Goal: Task Accomplishment & Management: Manage account settings

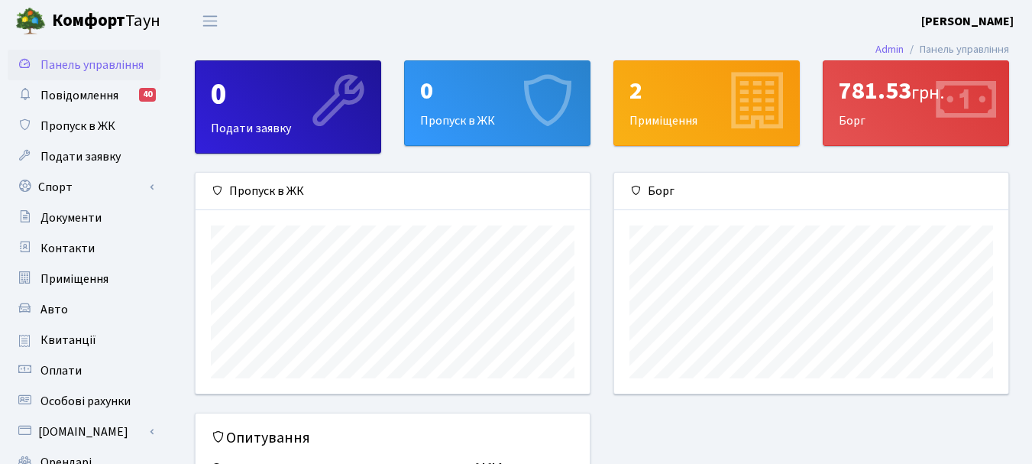
scroll to position [221, 394]
click at [92, 121] on span "Пропуск в ЖК" at bounding box center [77, 126] width 75 height 17
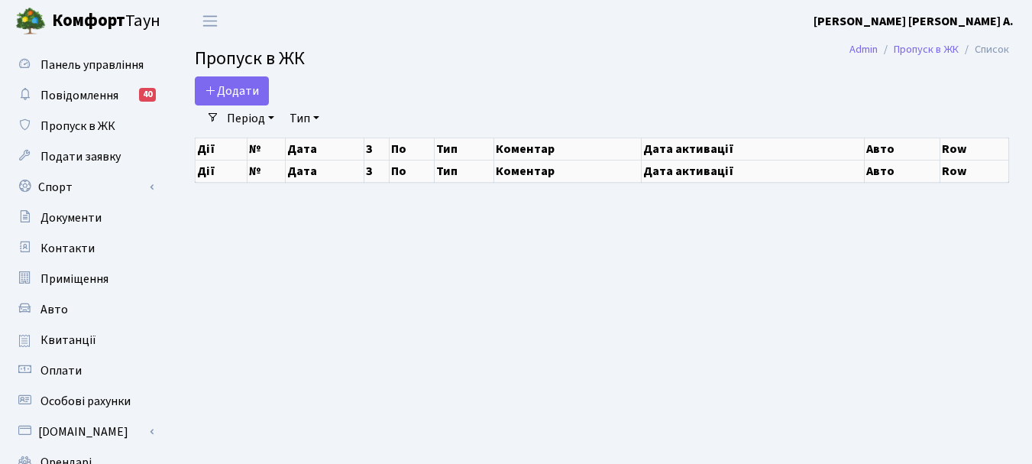
select select "25"
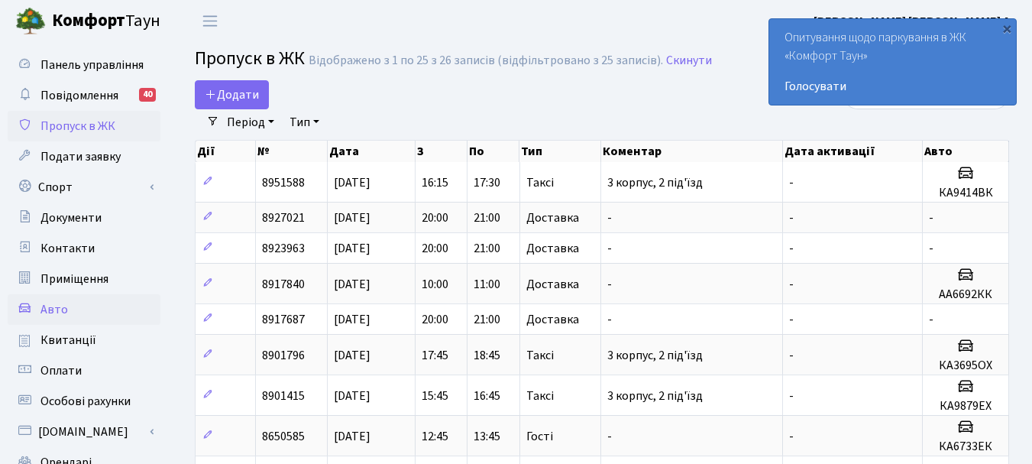
click at [57, 303] on span "Авто" at bounding box center [54, 309] width 28 height 17
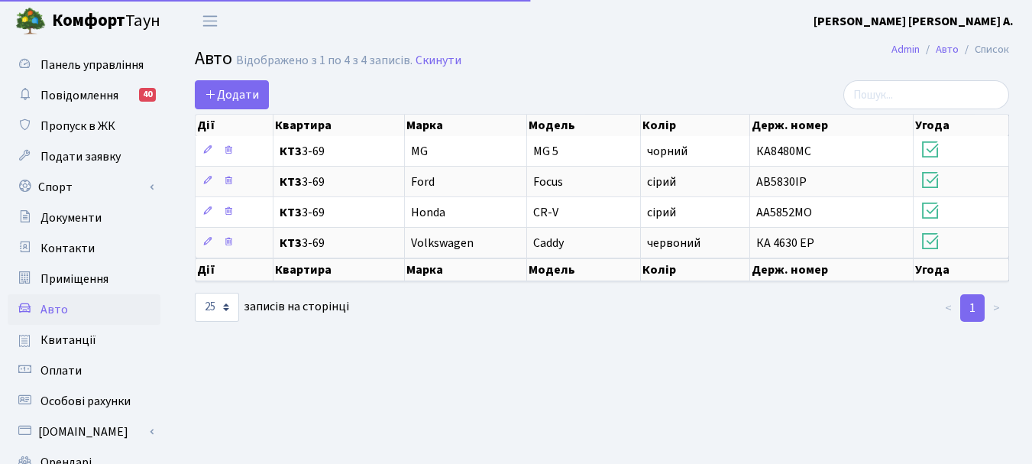
select select "25"
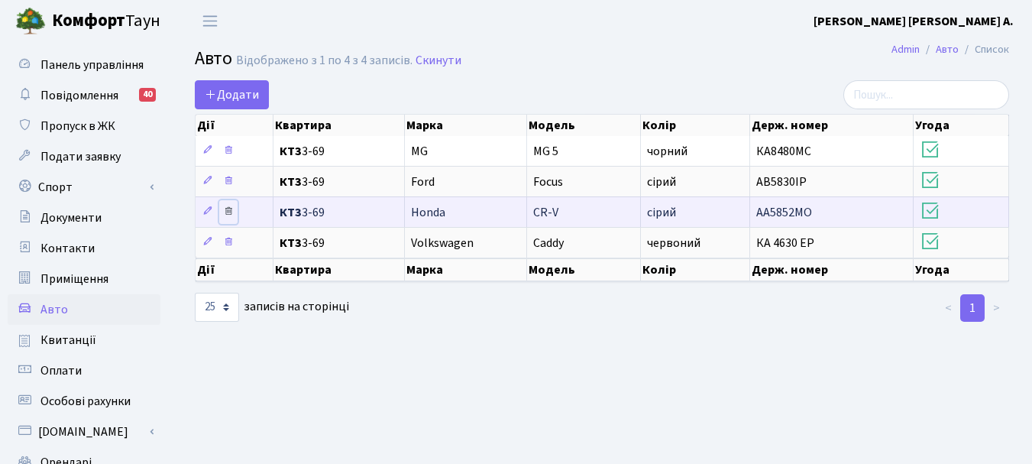
click at [228, 212] on icon at bounding box center [228, 211] width 11 height 11
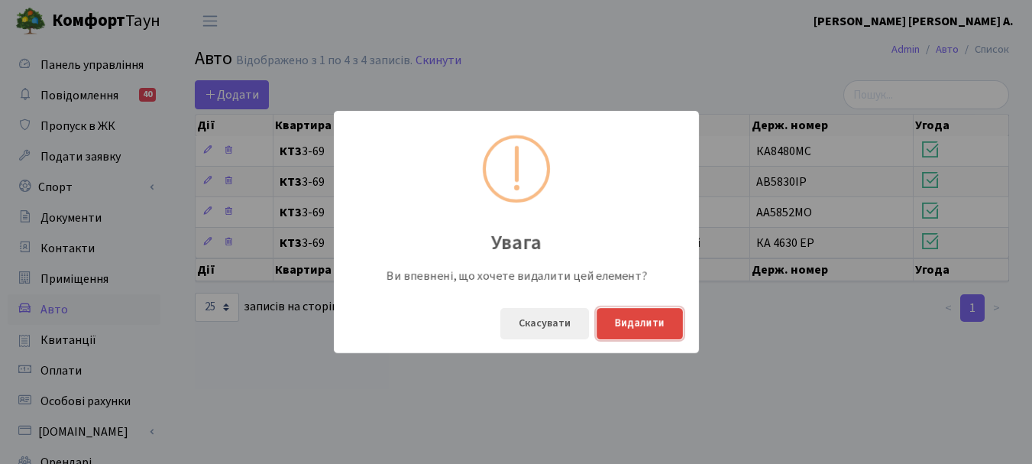
click at [634, 316] on button "Видалити" at bounding box center [640, 323] width 86 height 31
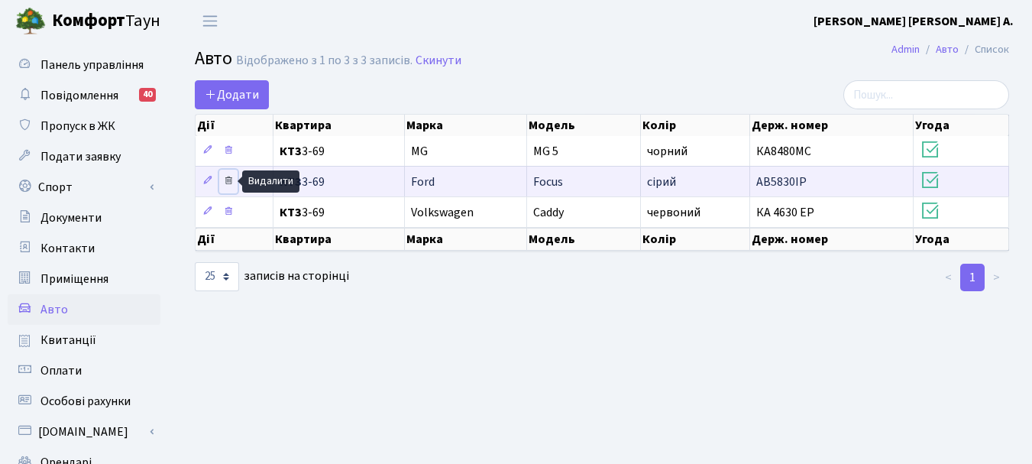
click at [231, 180] on icon at bounding box center [228, 180] width 11 height 11
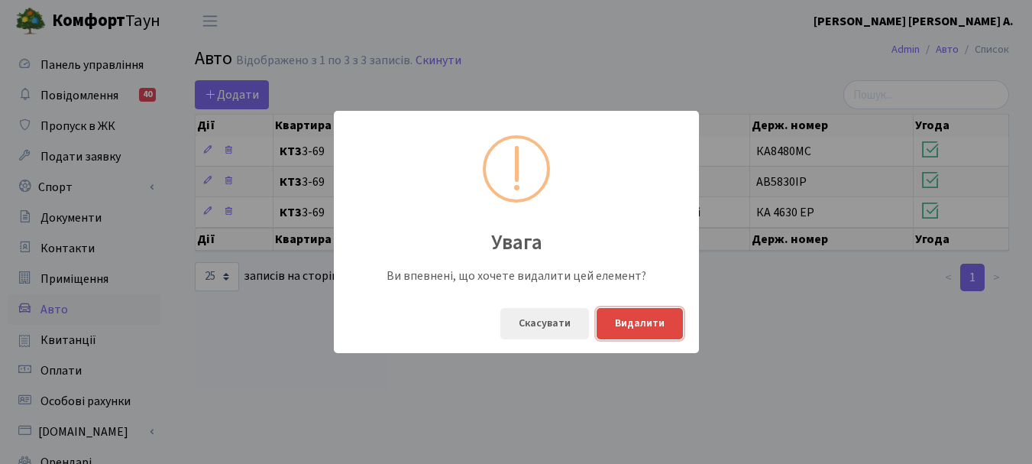
click at [642, 319] on button "Видалити" at bounding box center [640, 323] width 86 height 31
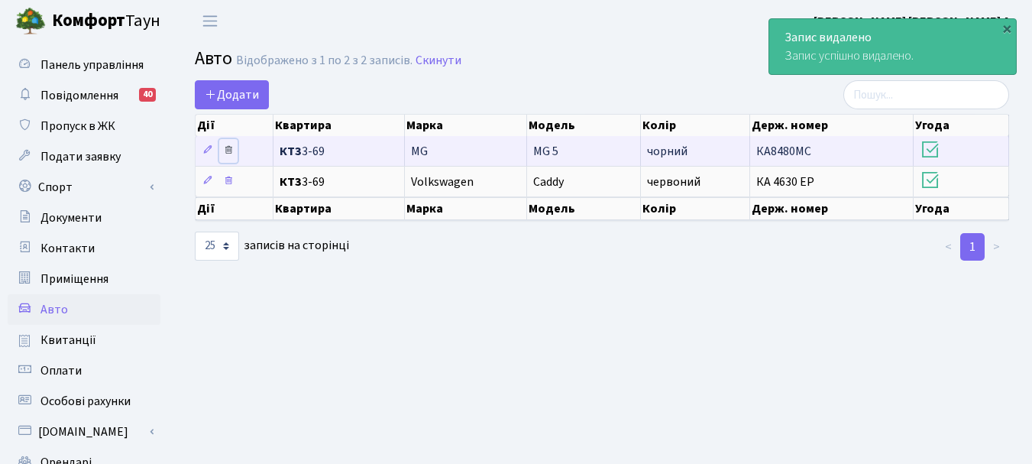
click at [227, 151] on icon at bounding box center [228, 149] width 11 height 11
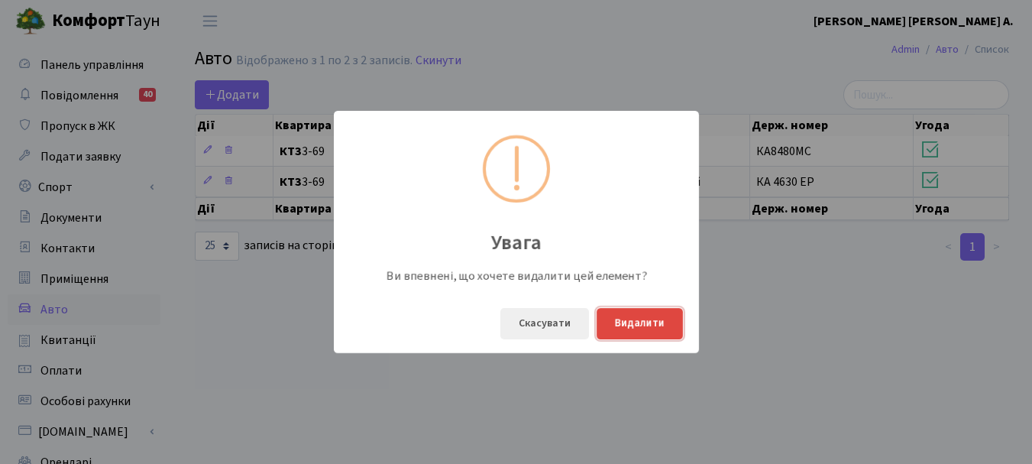
click at [621, 319] on button "Видалити" at bounding box center [640, 323] width 86 height 31
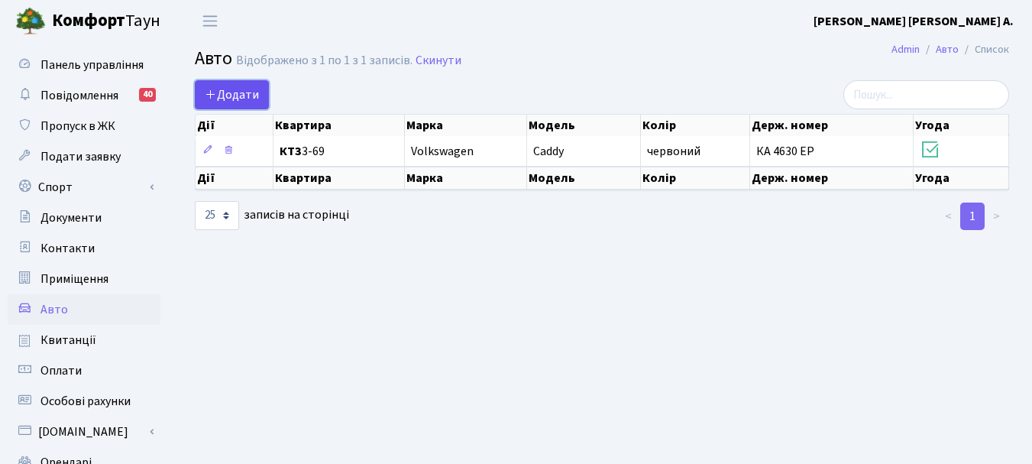
click at [239, 91] on span "Додати" at bounding box center [232, 94] width 54 height 17
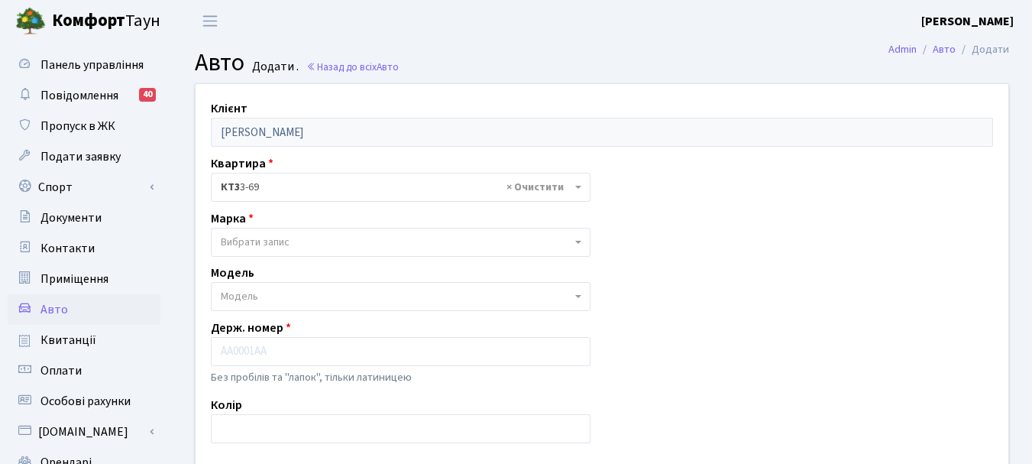
click at [404, 248] on span "Вибрати запис" at bounding box center [396, 242] width 351 height 15
click at [403, 249] on span "Вибрати запис" at bounding box center [396, 242] width 351 height 15
click at [242, 248] on span "Вибрати запис" at bounding box center [255, 242] width 69 height 15
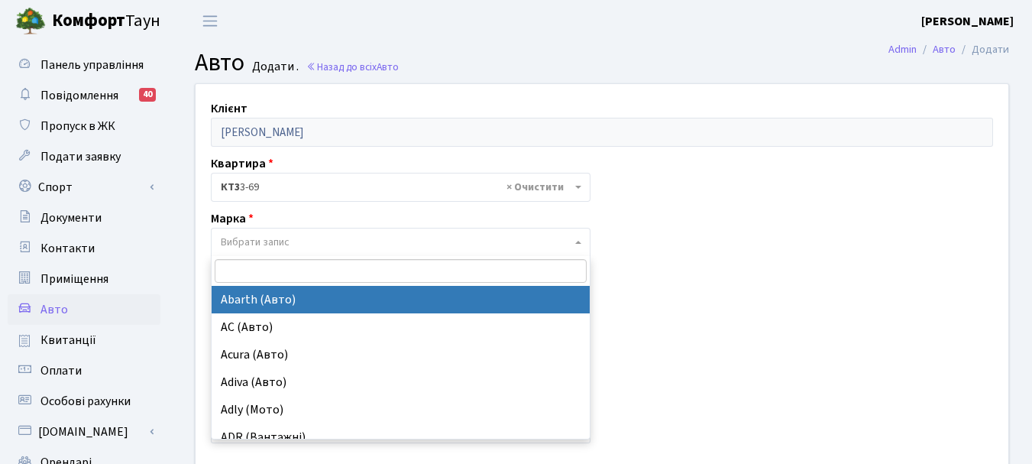
click at [239, 240] on span "Вибрати запис" at bounding box center [255, 242] width 69 height 15
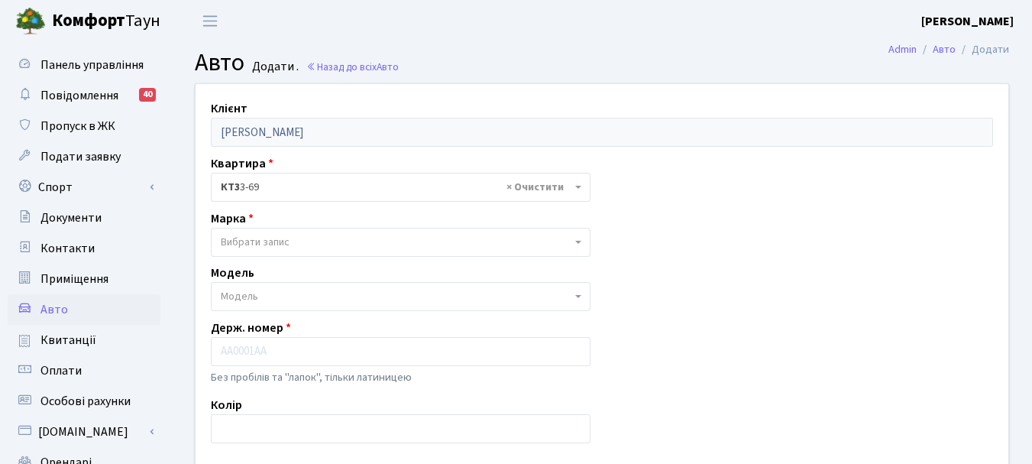
click at [239, 240] on span "Вибрати запис" at bounding box center [255, 242] width 69 height 15
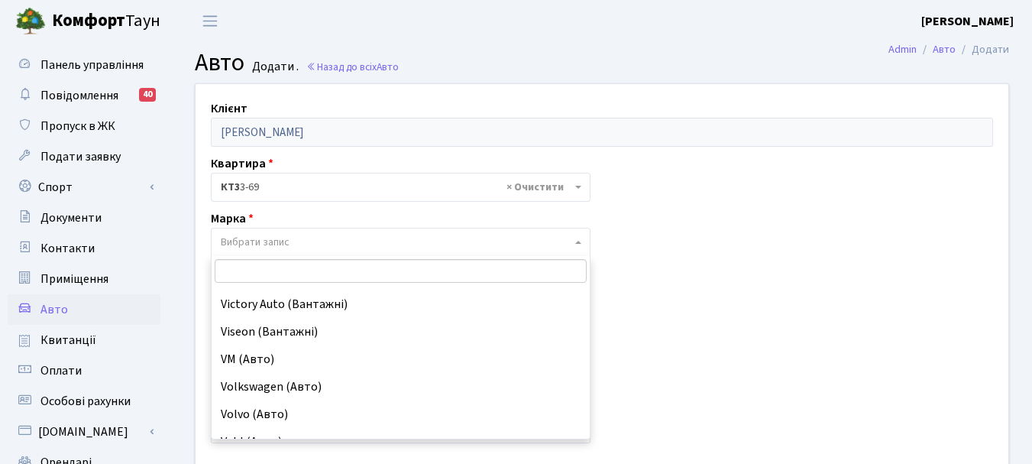
scroll to position [12301, 0]
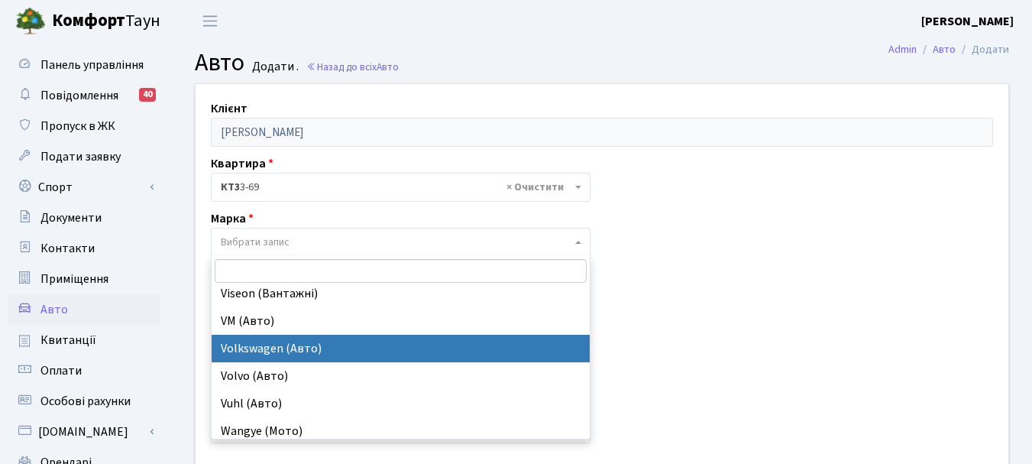
select select "134"
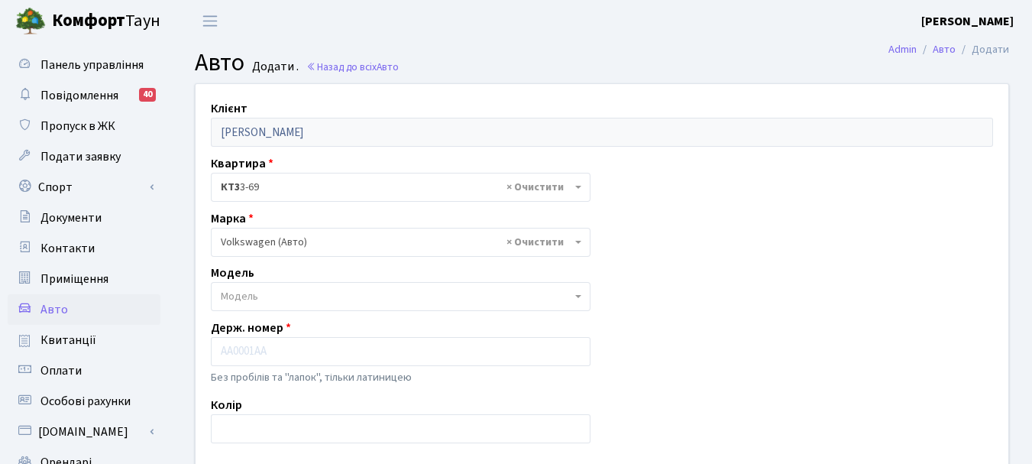
click at [268, 291] on span "Модель" at bounding box center [396, 296] width 351 height 15
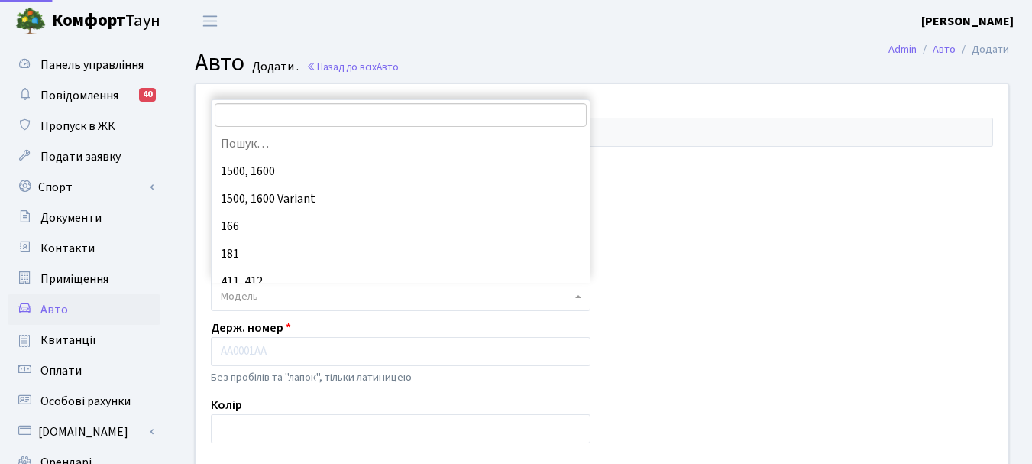
click at [248, 296] on span "Модель" at bounding box center [239, 296] width 37 height 15
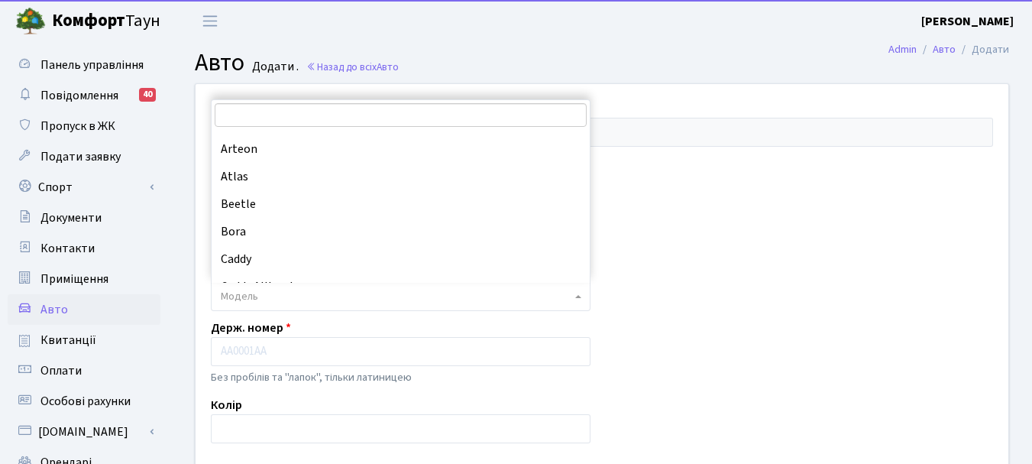
scroll to position [222, 0]
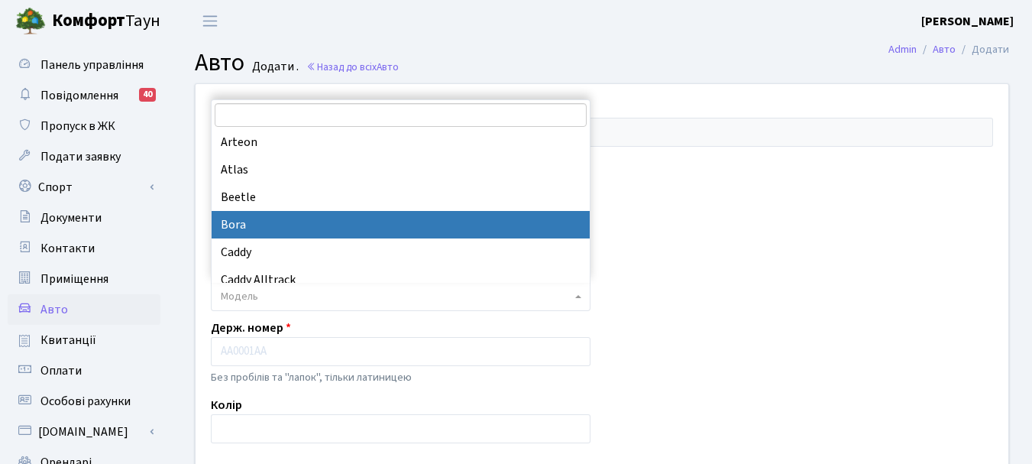
click at [238, 225] on label "Марка" at bounding box center [232, 218] width 43 height 18
select select "2854"
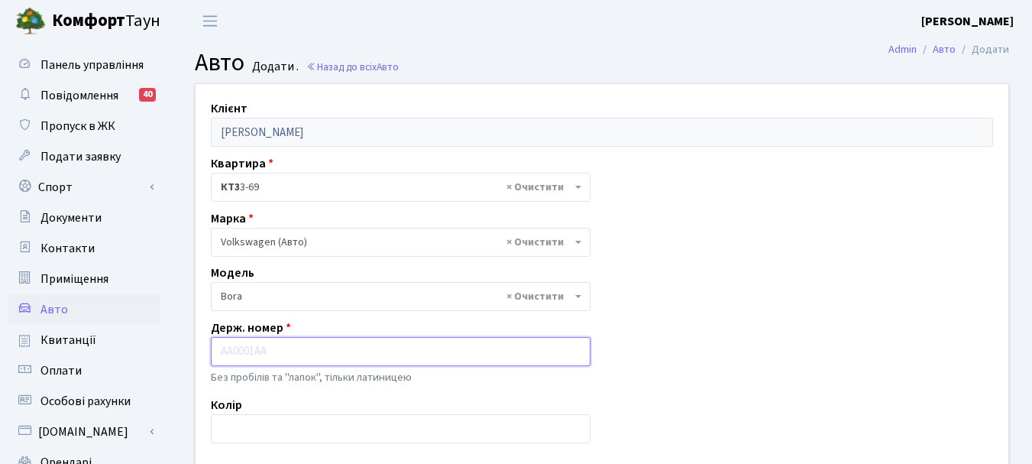
click at [254, 342] on input "text" at bounding box center [401, 351] width 380 height 29
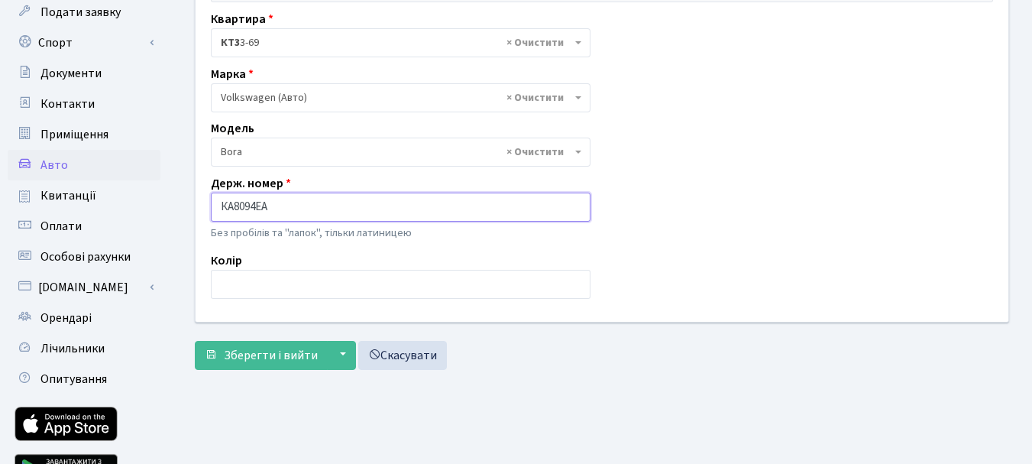
scroll to position [153, 0]
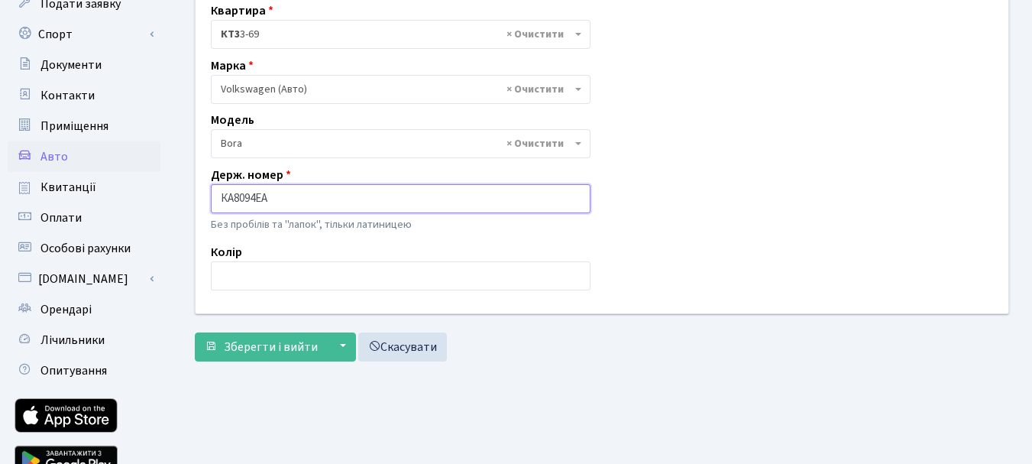
type input "КА8094ЕА"
click at [284, 278] on input "text" at bounding box center [401, 275] width 380 height 29
type input "сірий"
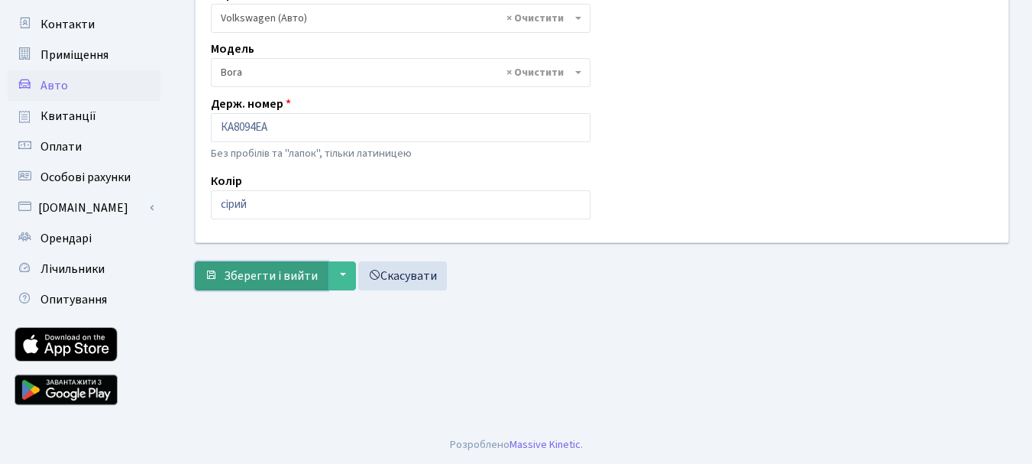
click at [309, 279] on span "Зберегти і вийти" at bounding box center [271, 275] width 94 height 17
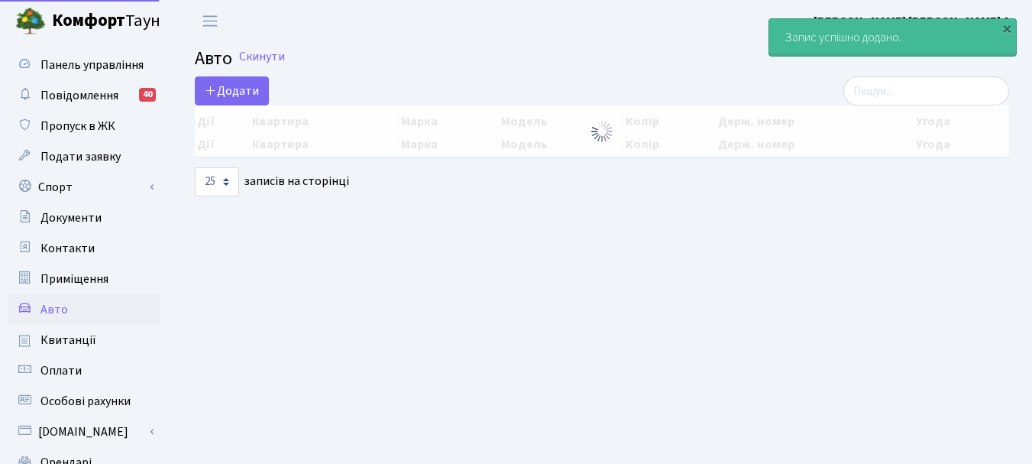
select select "25"
